Goal: Transaction & Acquisition: Download file/media

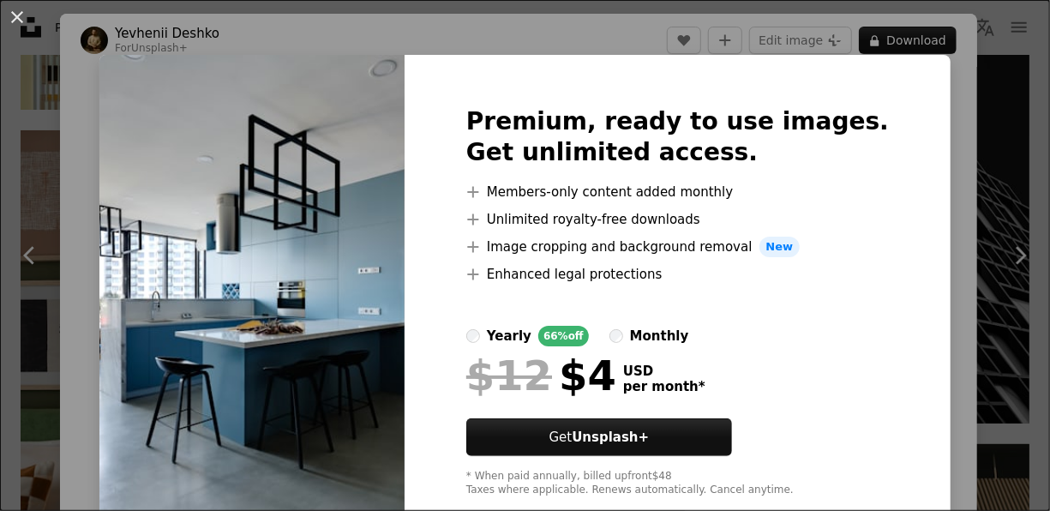
scroll to position [7394, 0]
click at [505, 338] on label "yearly 66% off" at bounding box center [527, 336] width 123 height 21
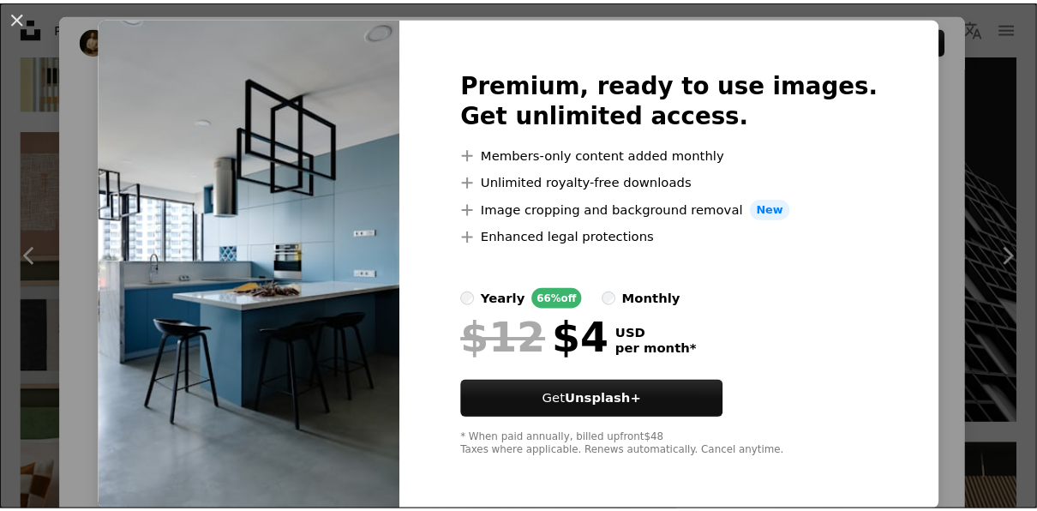
scroll to position [39, 0]
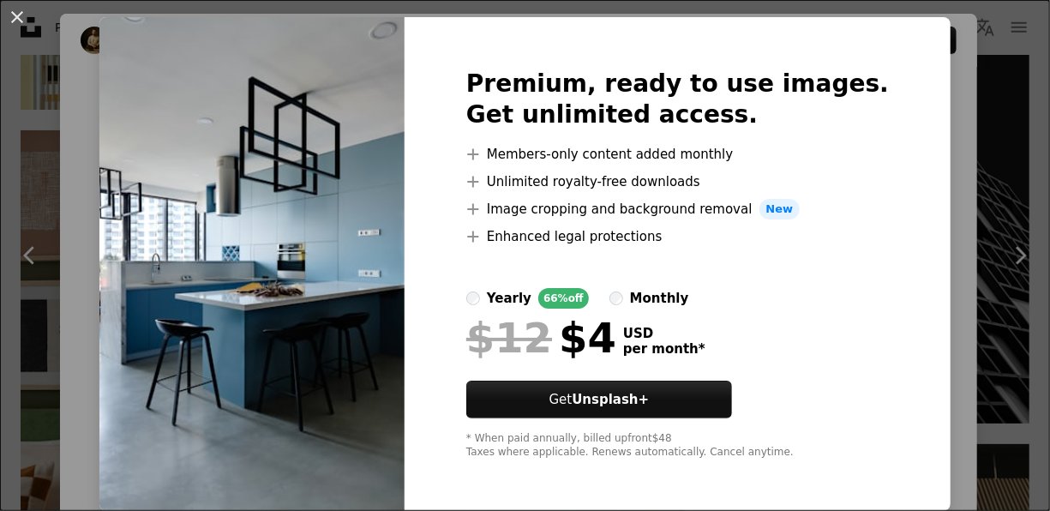
click at [928, 103] on div "An X shape Premium, ready to use images. Get unlimited access. A plus sign Memb…" at bounding box center [525, 255] width 1050 height 511
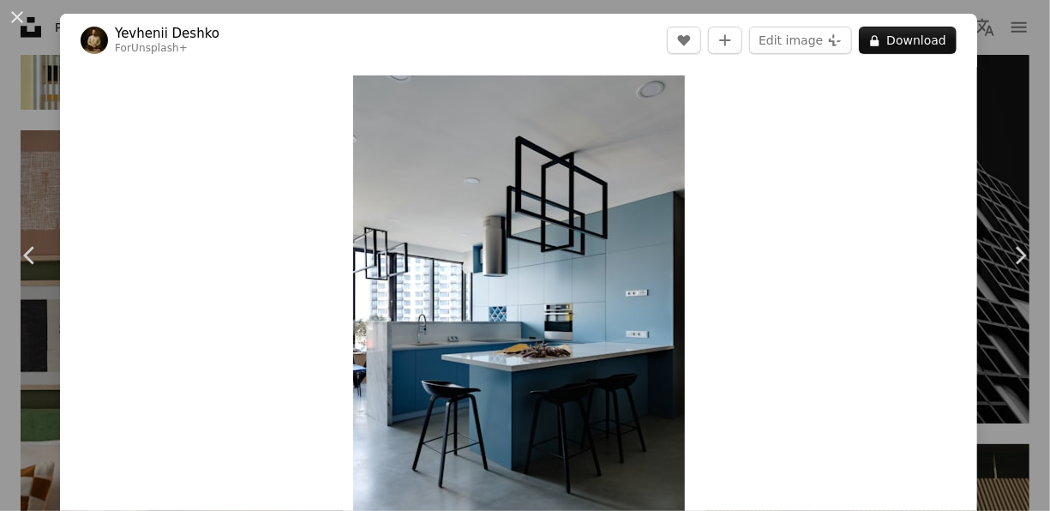
click at [976, 165] on div "An X shape Chevron left Chevron right Yevhenii Deshko For Unsplash+ A heart A p…" at bounding box center [525, 255] width 1050 height 511
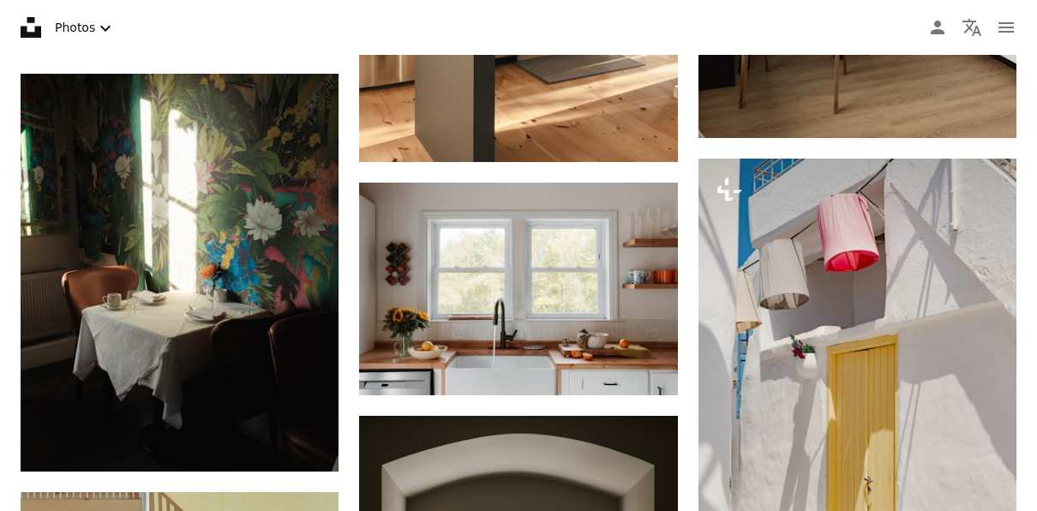
scroll to position [6372, 0]
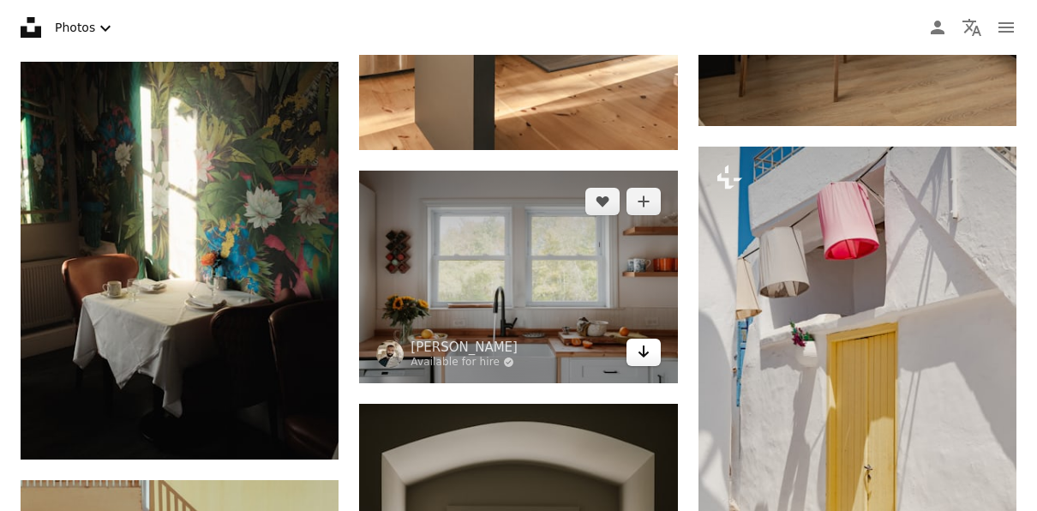
click at [633, 357] on link "Arrow pointing down" at bounding box center [644, 352] width 34 height 27
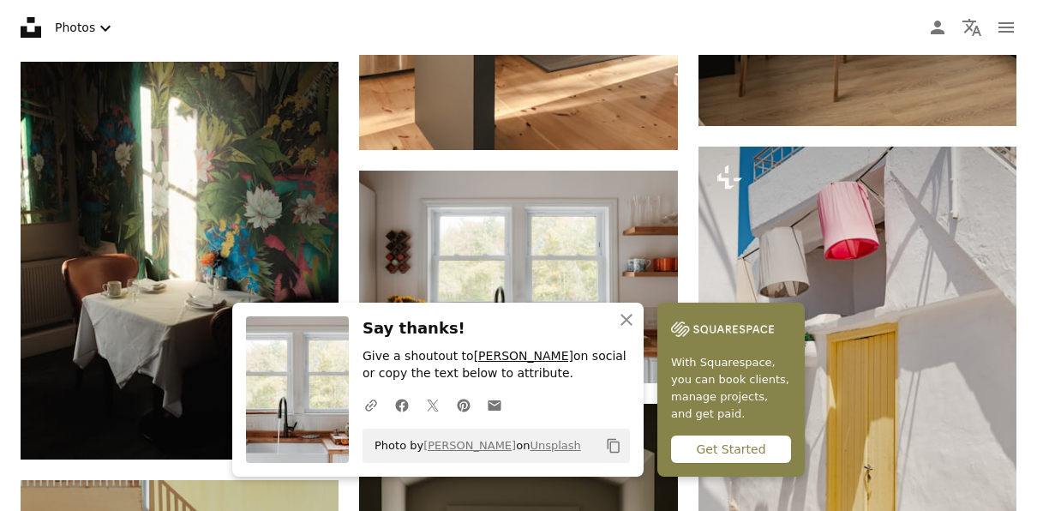
click at [513, 361] on link "[PERSON_NAME]" at bounding box center [523, 356] width 99 height 14
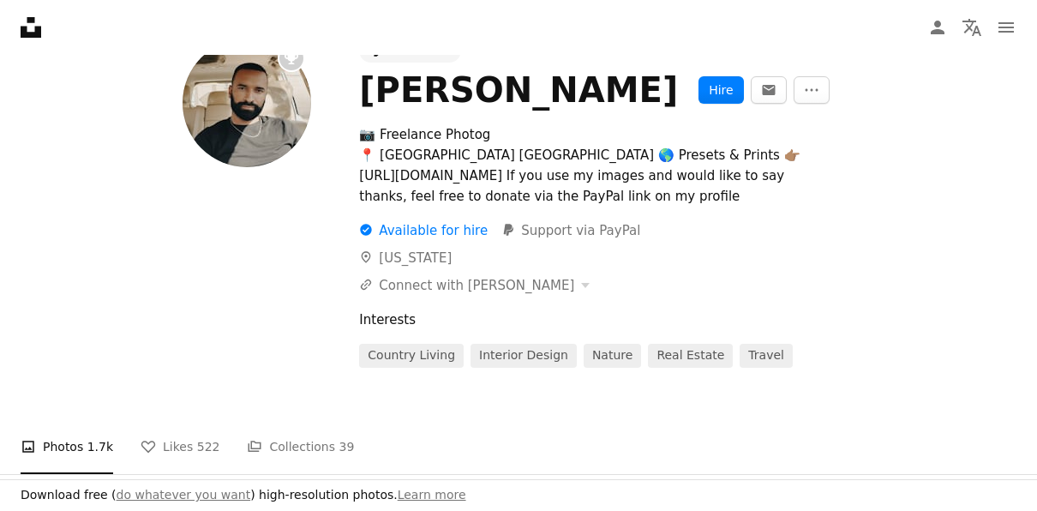
scroll to position [104, 0]
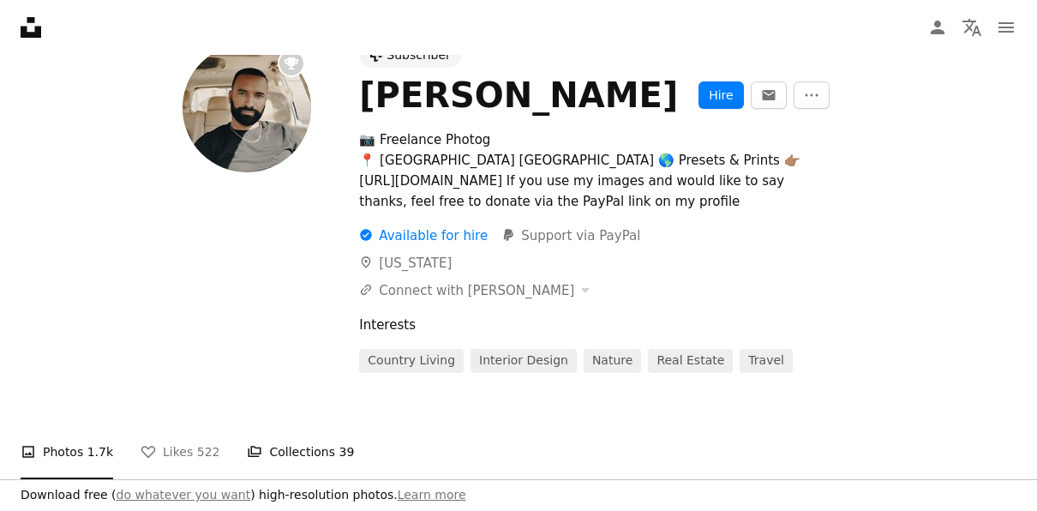
click at [339, 453] on span "39" at bounding box center [346, 451] width 15 height 19
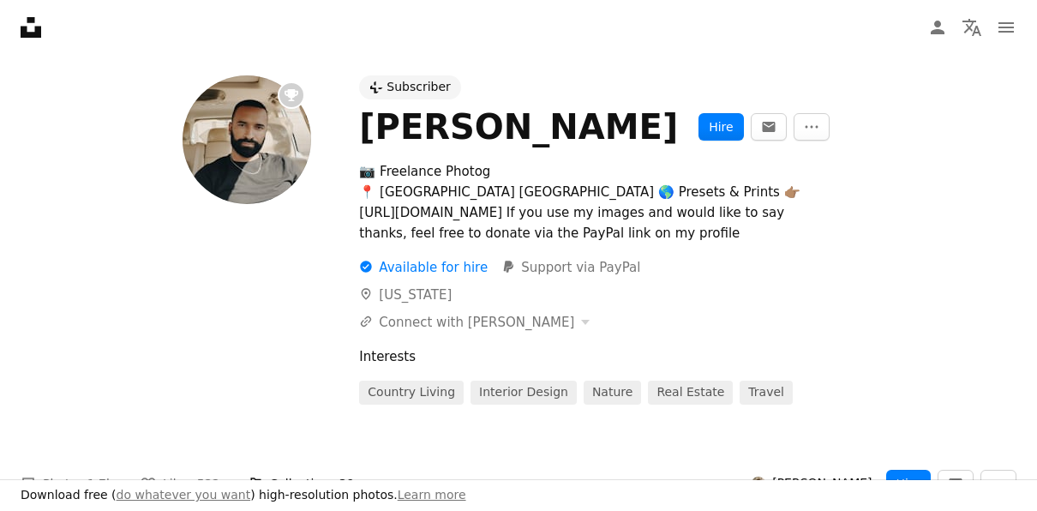
scroll to position [56, 0]
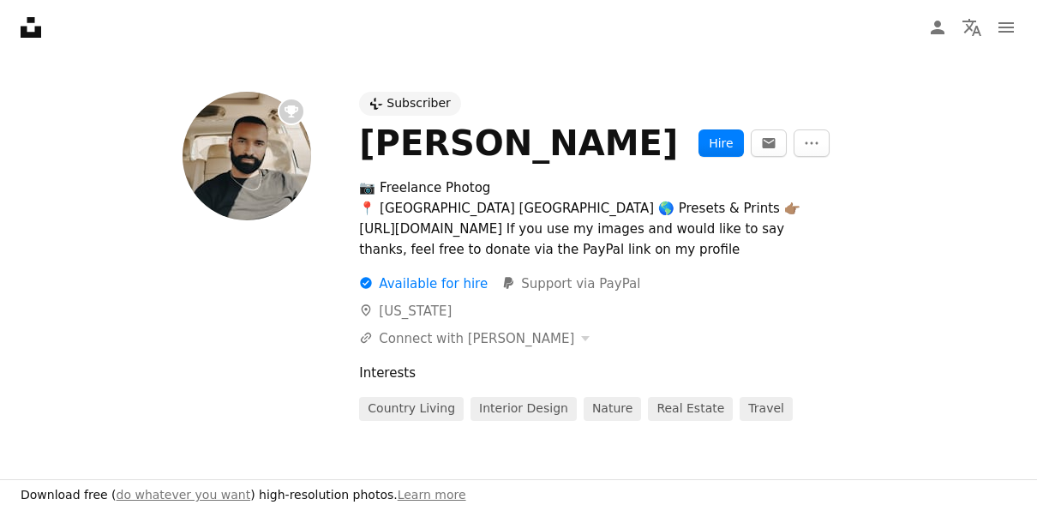
click at [416, 109] on div "Subscriber" at bounding box center [419, 103] width 64 height 17
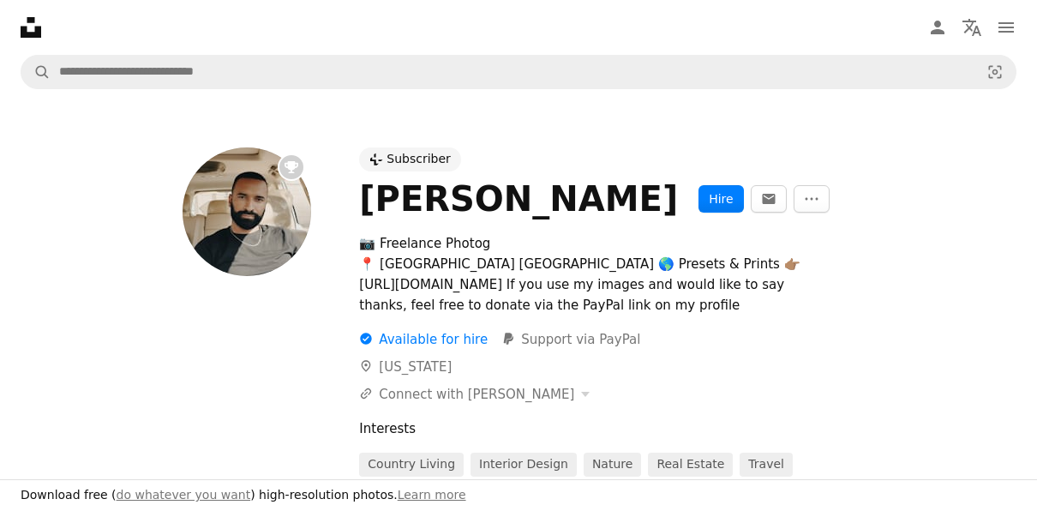
scroll to position [56, 0]
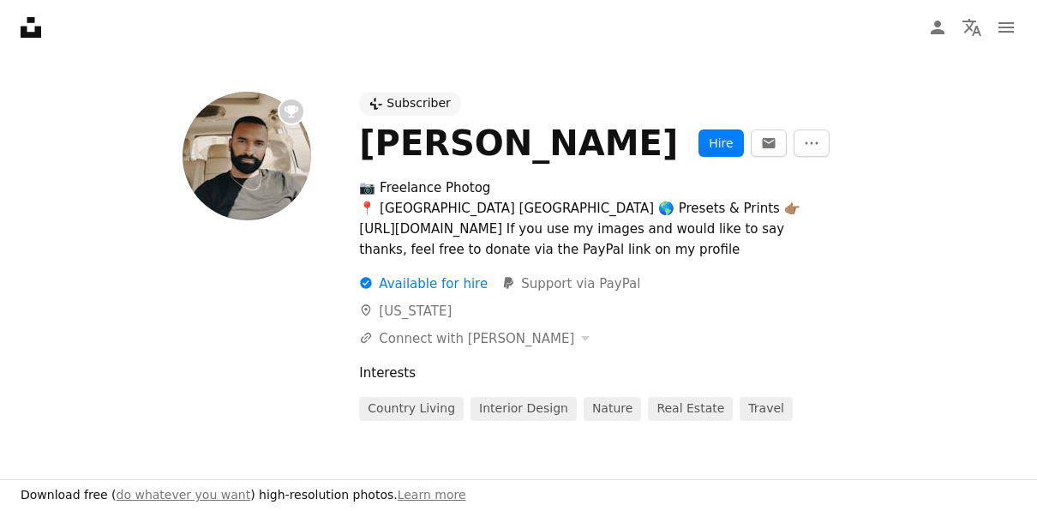
click at [364, 288] on icon at bounding box center [366, 283] width 11 height 11
click at [396, 281] on div "A checkmark inside of a circle Available for hire" at bounding box center [423, 283] width 129 height 21
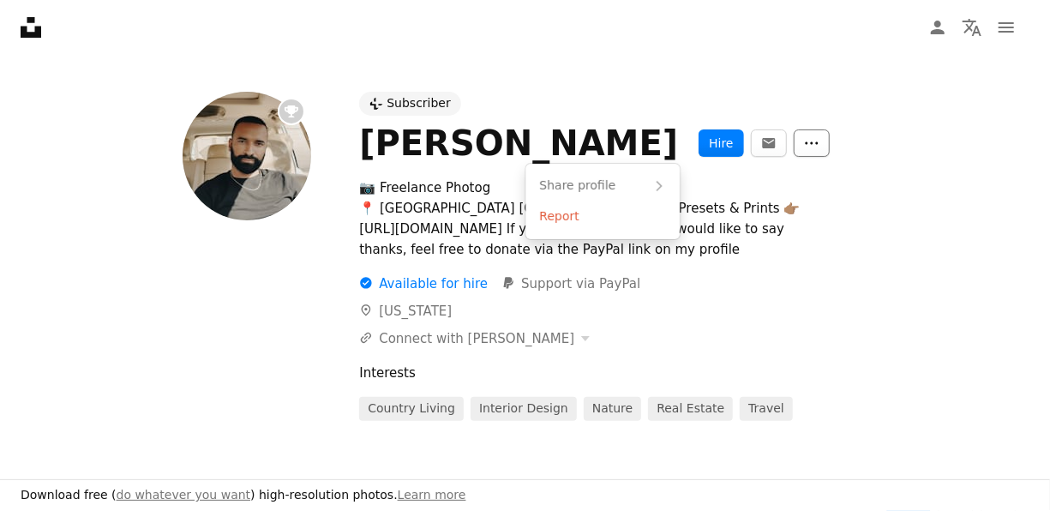
click at [804, 146] on icon "More Actions" at bounding box center [811, 142] width 15 height 15
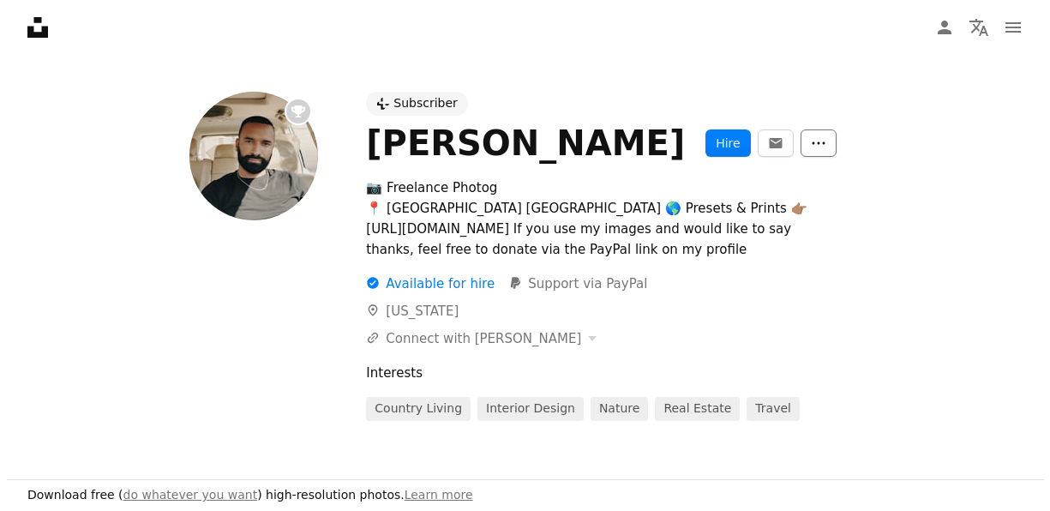
scroll to position [0, 0]
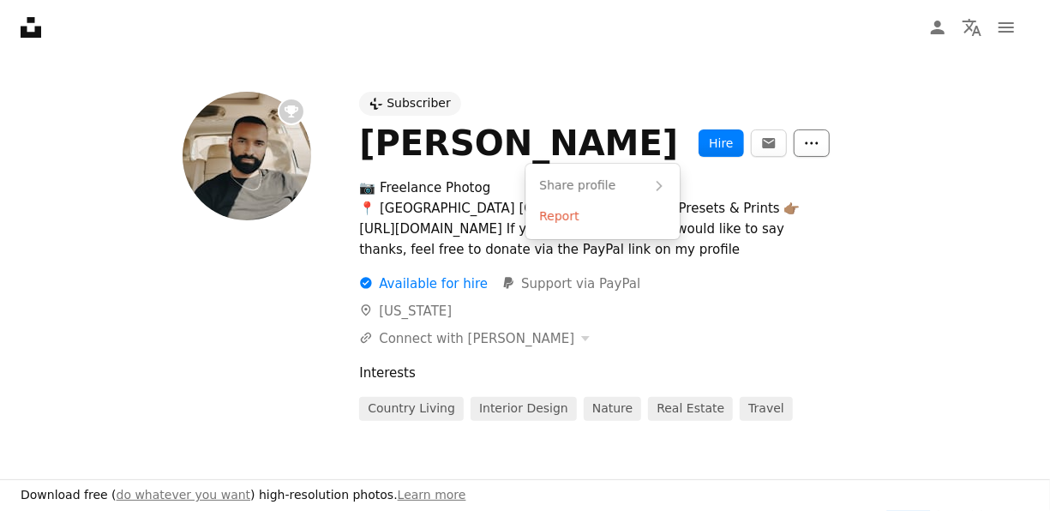
click at [804, 144] on icon "More Actions" at bounding box center [811, 142] width 15 height 15
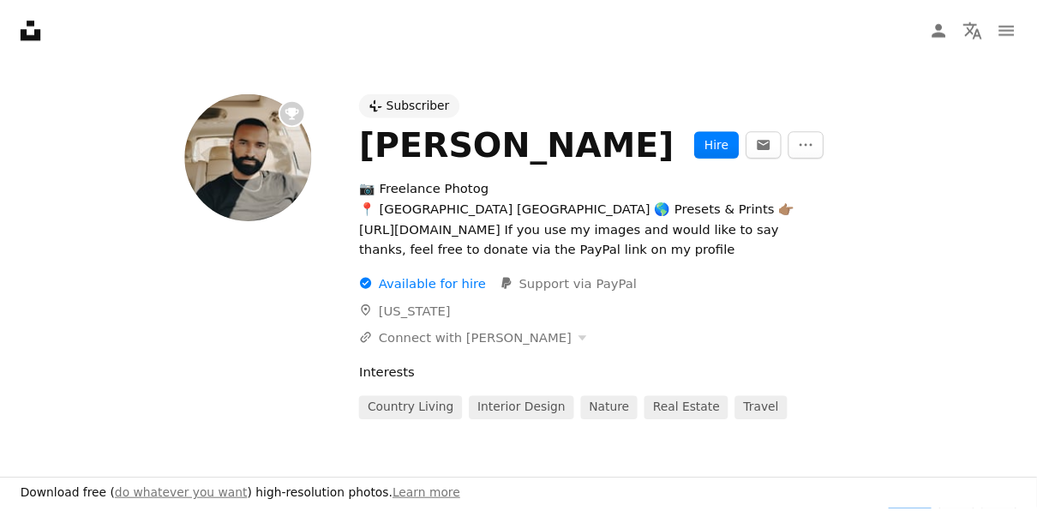
scroll to position [56, 0]
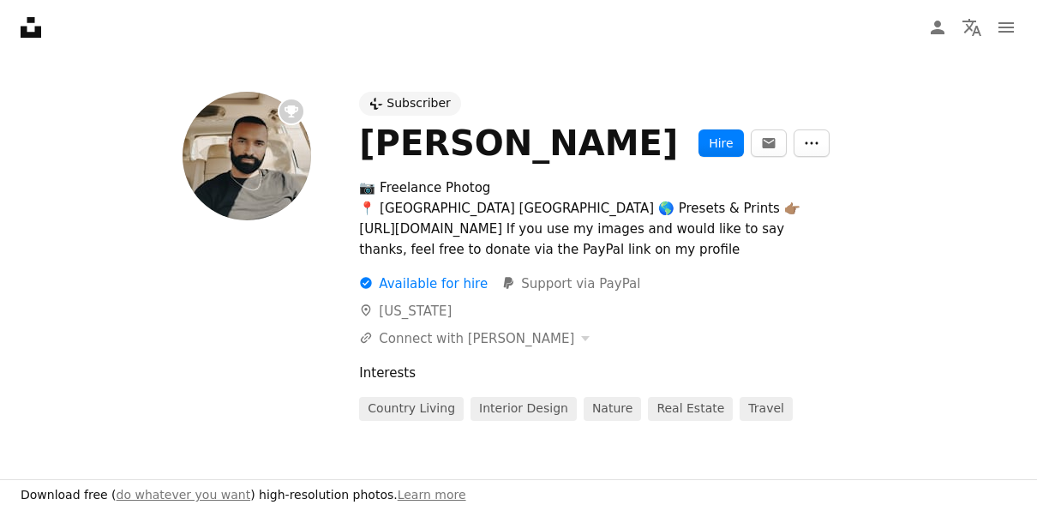
scroll to position [104, 0]
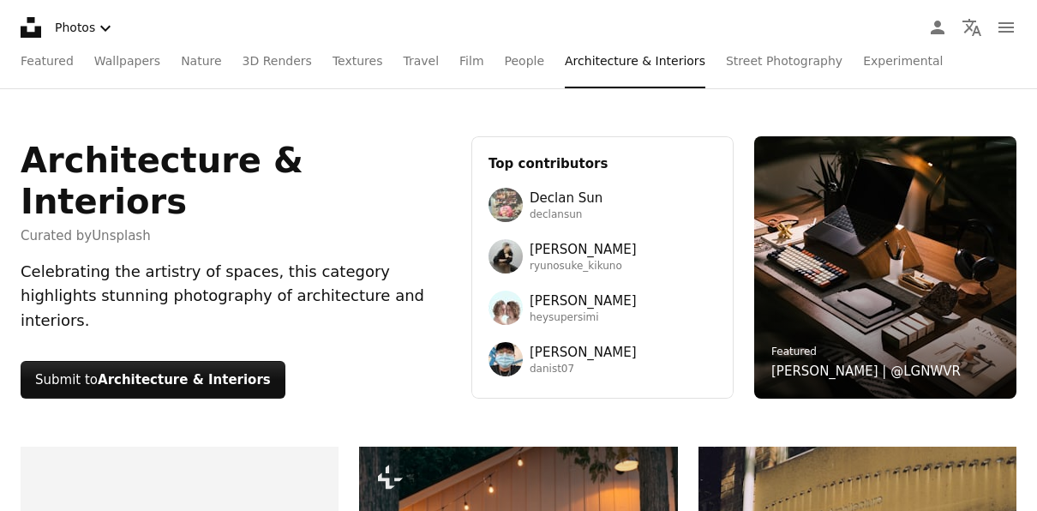
scroll to position [6372, 0]
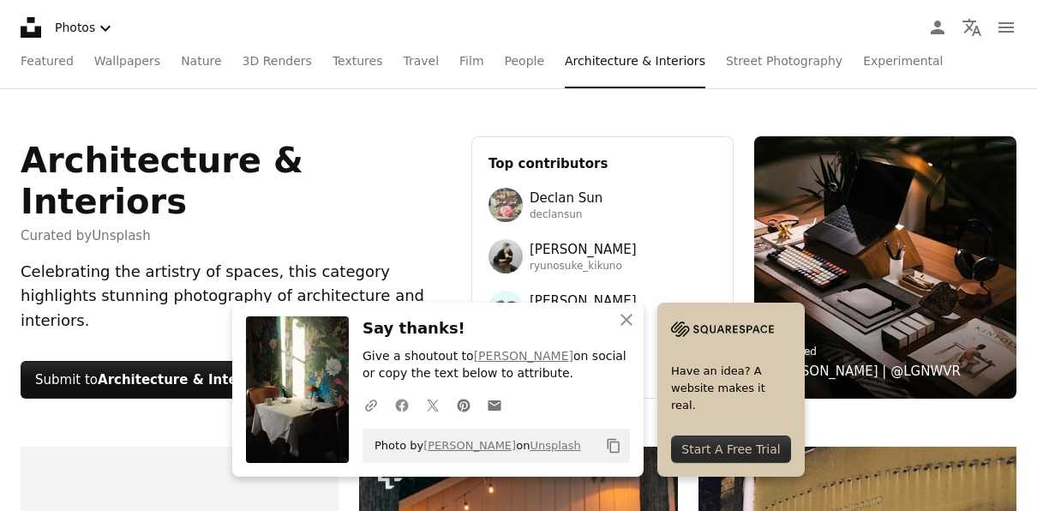
click at [404, 407] on icon at bounding box center [402, 405] width 13 height 13
